Goal: Task Accomplishment & Management: Manage account settings

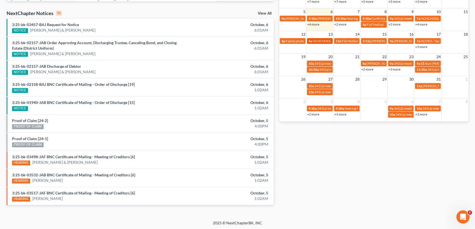
scroll to position [38, 0]
click at [313, 23] on link "+4 more" at bounding box center [313, 24] width 12 height 4
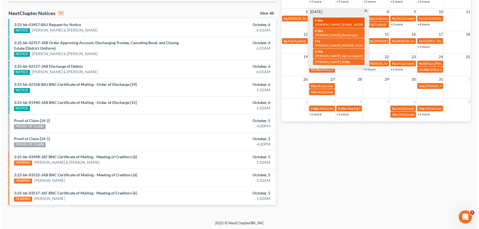
scroll to position [145, 0]
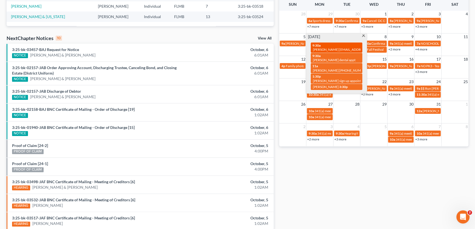
click at [329, 47] on div "9:30a April Bridges aprilbridges1982@gmail.com (904) 832-1962" at bounding box center [336, 47] width 48 height 9
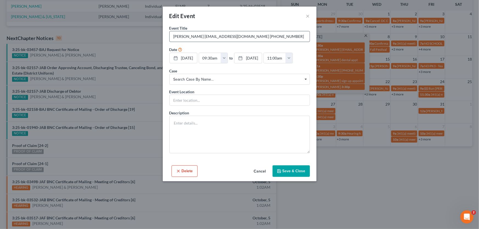
click at [275, 38] on input "[PERSON_NAME] [EMAIL_ADDRESS][DOMAIN_NAME] [PHONE_NUMBER]" at bounding box center [239, 36] width 140 height 10
click at [295, 173] on button "Save & Close" at bounding box center [290, 171] width 37 height 12
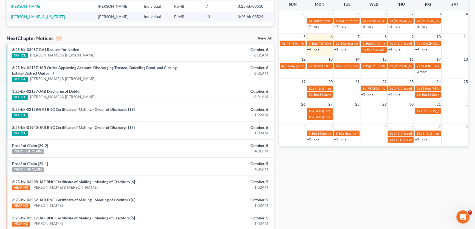
click at [320, 59] on td "13" at bounding box center [319, 59] width 27 height 7
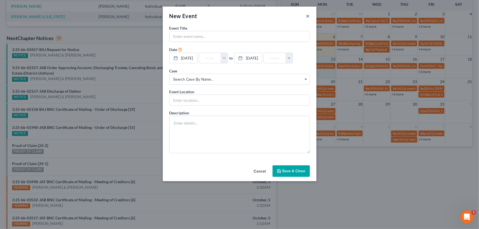
click at [306, 16] on button "×" at bounding box center [308, 16] width 4 height 7
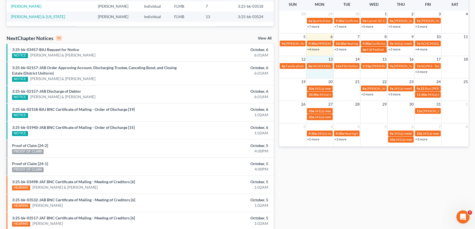
click at [319, 73] on td "8a NO SCHOOL" at bounding box center [319, 69] width 27 height 12
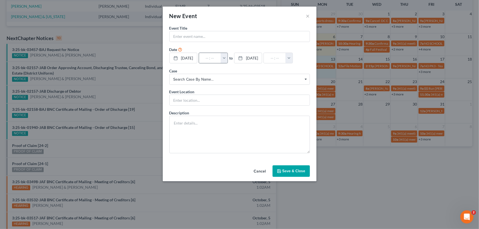
click at [228, 60] on button "button" at bounding box center [223, 58] width 7 height 10
click at [218, 64] on div "10/13/2025 close Date 10/13/2025 Time 12:00 AM chevron_left October 2025 chevro…" at bounding box center [239, 58] width 140 height 11
click at [228, 57] on button "button" at bounding box center [223, 58] width 7 height 10
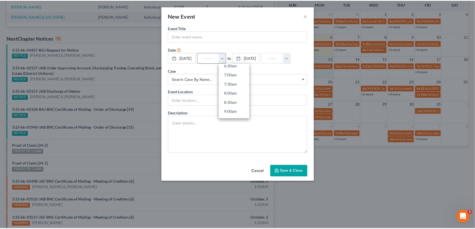
scroll to position [149, 0]
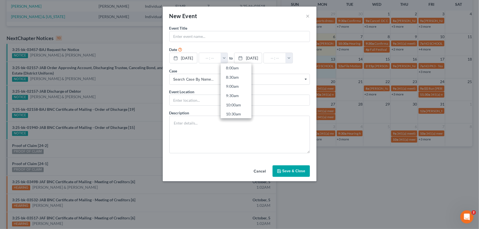
click at [241, 96] on link "9:30am" at bounding box center [235, 95] width 31 height 9
type input "9:30am"
type input "10:30am"
click at [291, 177] on button "Save & Close" at bounding box center [290, 171] width 37 height 12
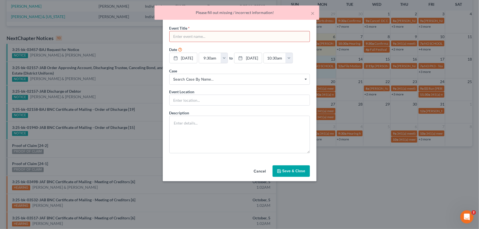
click at [243, 36] on input "text" at bounding box center [239, 36] width 140 height 10
type input "A"
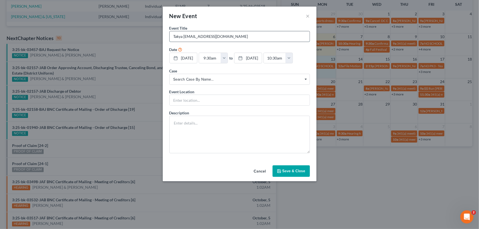
drag, startPoint x: 240, startPoint y: 35, endPoint x: 202, endPoint y: 38, distance: 38.2
click at [202, 38] on input "Takya [EMAIL_ADDRESS][DOMAIN_NAME]" at bounding box center [239, 36] width 140 height 10
type input "Takya [EMAIL_ADDRESS][DOMAIN_NAME]"
click at [290, 177] on button "Save & Close" at bounding box center [290, 171] width 37 height 12
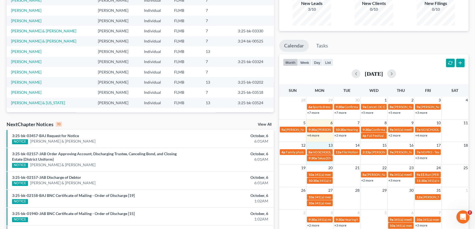
scroll to position [0, 0]
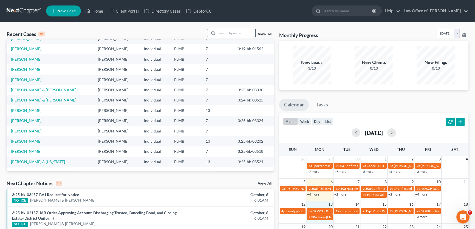
click at [241, 31] on input "search" at bounding box center [236, 33] width 38 height 8
type input "gable"
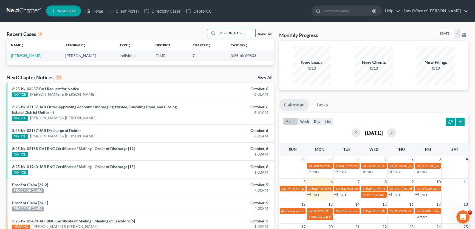
click at [29, 51] on td "[PERSON_NAME]" at bounding box center [34, 55] width 54 height 10
click at [28, 54] on link "[PERSON_NAME]" at bounding box center [26, 55] width 30 height 5
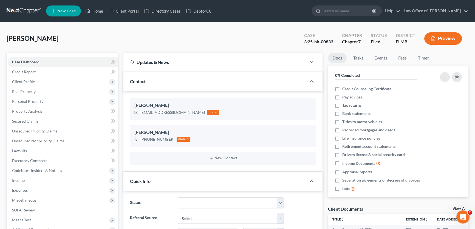
click at [87, 33] on div "Gable, Brandy Upgraded Case 3:25-bk-00833 Chapter Chapter 7 Status Filed Distri…" at bounding box center [238, 41] width 462 height 24
click at [24, 13] on link at bounding box center [24, 11] width 35 height 10
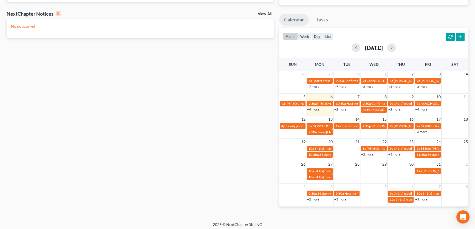
scroll to position [87, 0]
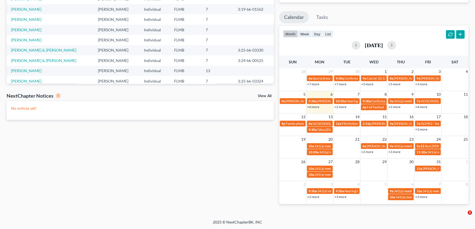
click at [313, 106] on link "+4 more" at bounding box center [313, 107] width 12 height 4
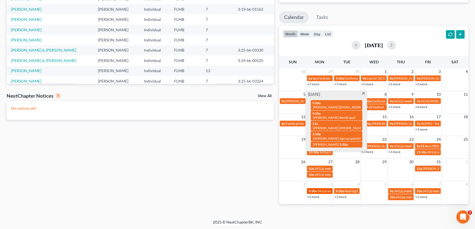
scroll to position [170, 0]
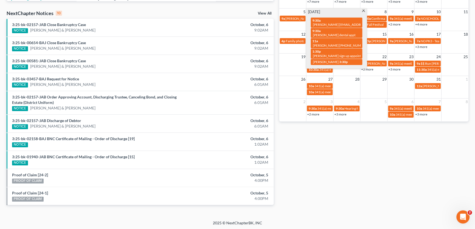
click at [357, 186] on div "Monthly Progress Bankruptcy Bankruptcy [DATE] [DATE] [DATE] [DATE] [DATE] [DATE…" at bounding box center [373, 36] width 195 height 355
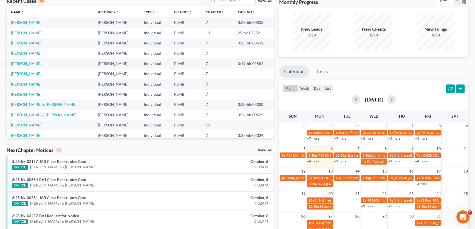
scroll to position [100, 0]
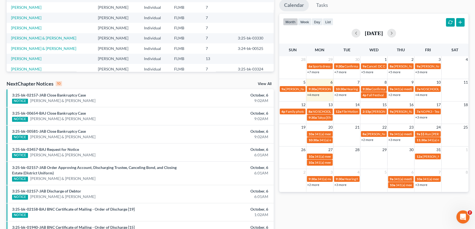
click at [313, 93] on link "+4 more" at bounding box center [313, 95] width 12 height 4
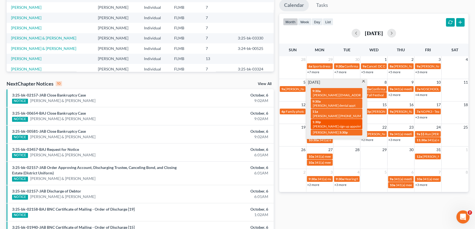
click at [333, 124] on span "[PERSON_NAME] sign up appointment chapter 13 [EMAIL_ADDRESS][DOMAIN_NAME]" at bounding box center [376, 126] width 127 height 4
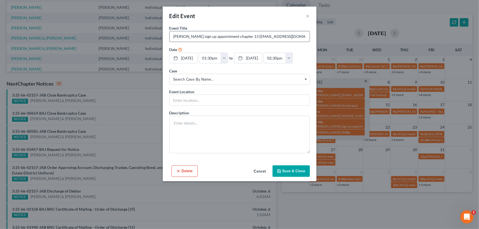
drag, startPoint x: 298, startPoint y: 38, endPoint x: 249, endPoint y: 38, distance: 48.3
click at [249, 38] on input "[PERSON_NAME] sign up appointment chapter 13 [EMAIL_ADDRESS][DOMAIN_NAME]" at bounding box center [239, 36] width 140 height 10
click at [291, 169] on button "Save & Close" at bounding box center [290, 171] width 37 height 12
